Goal: Check status: Check status

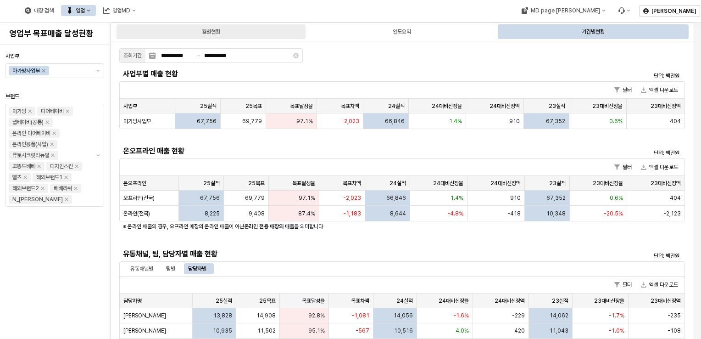
click at [269, 31] on div "월별현황" at bounding box center [211, 31] width 189 height 15
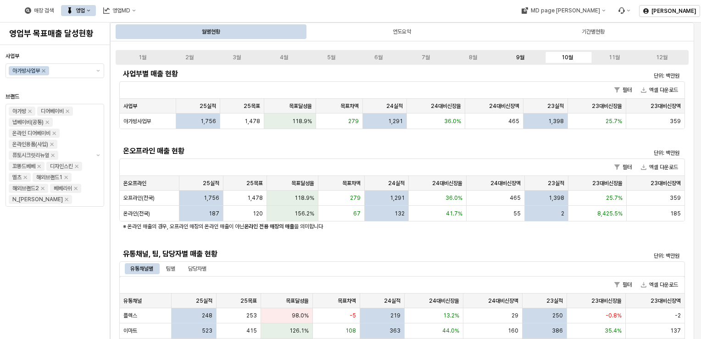
click at [527, 54] on label "9월" at bounding box center [520, 57] width 47 height 8
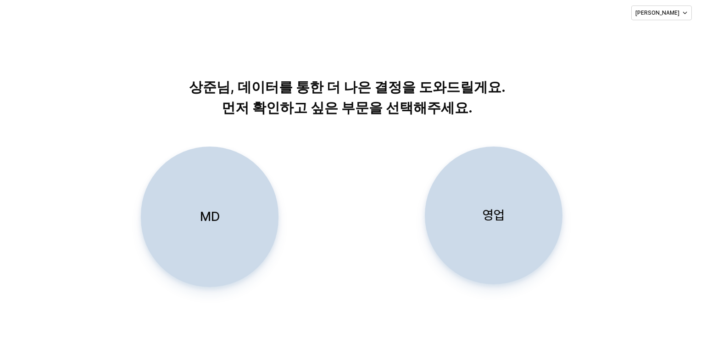
click at [513, 193] on div "영업" at bounding box center [493, 215] width 129 height 137
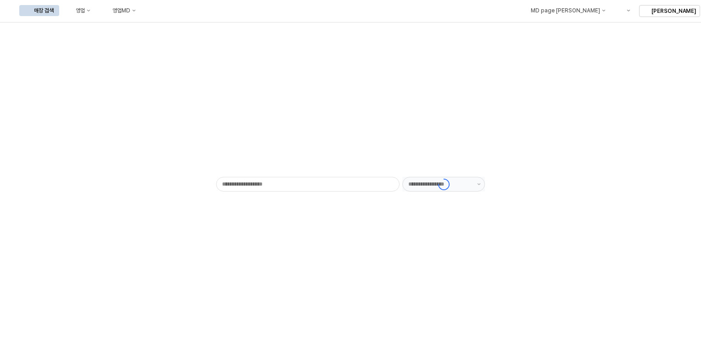
type input "******"
click at [85, 10] on div "영업" at bounding box center [80, 10] width 9 height 6
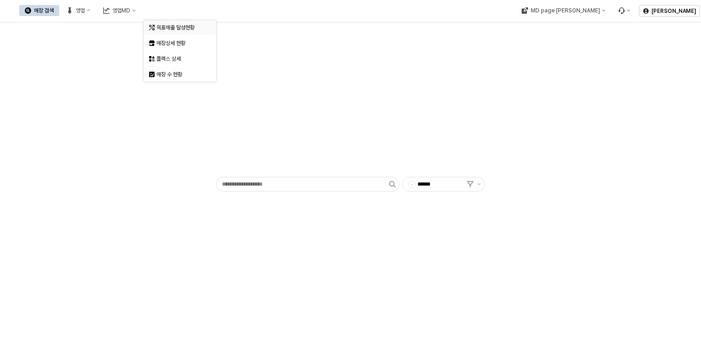
click at [169, 25] on div "목표매출 달성현황" at bounding box center [181, 27] width 49 height 7
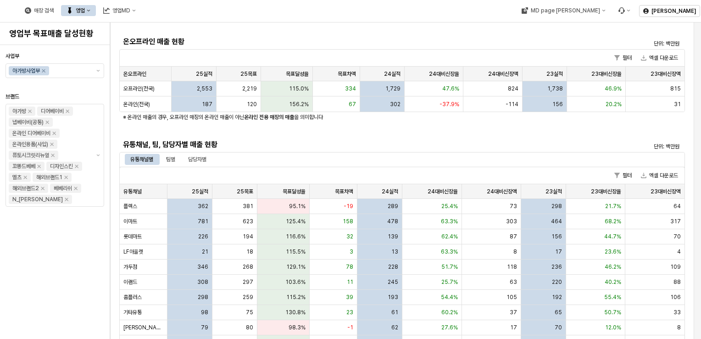
scroll to position [201, 0]
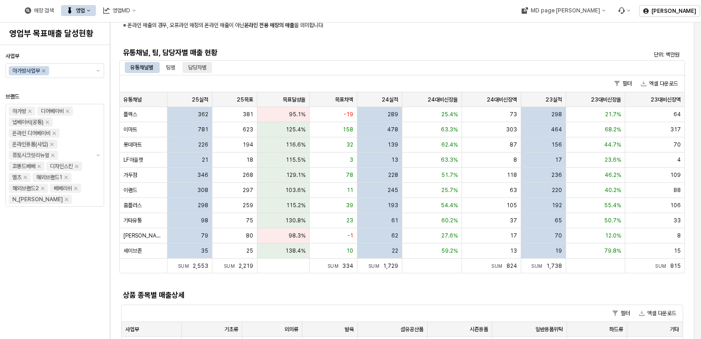
click at [195, 63] on div "담당자별" at bounding box center [197, 67] width 18 height 11
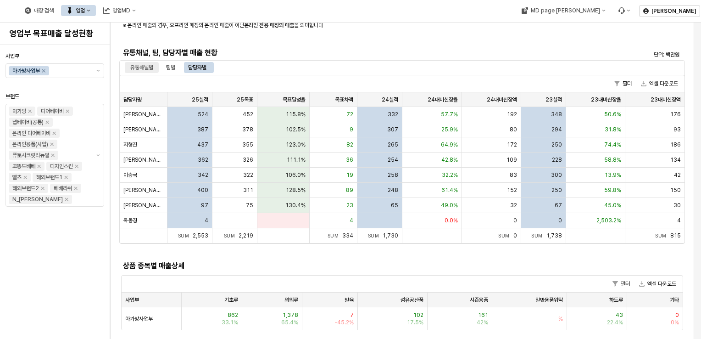
click at [147, 63] on div "유통채널별" at bounding box center [141, 67] width 23 height 11
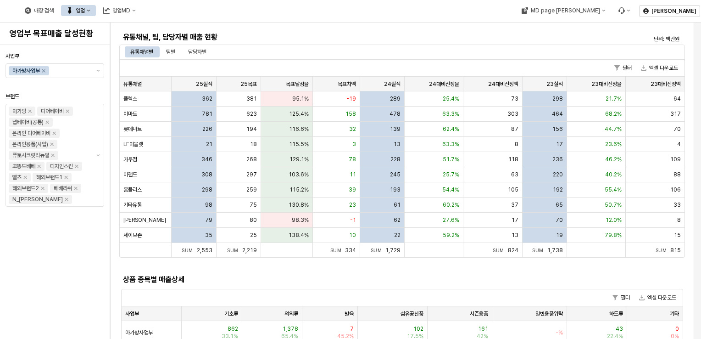
scroll to position [218, 0]
click at [192, 175] on div "308" at bounding box center [194, 173] width 45 height 15
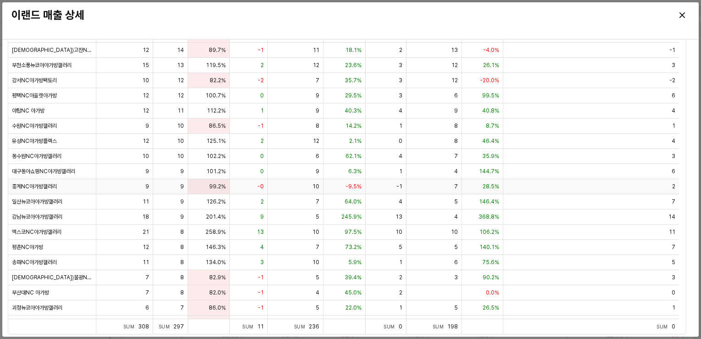
scroll to position [0, 0]
